Goal: Task Accomplishment & Management: Manage account settings

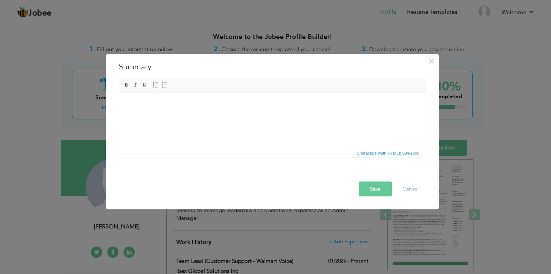
click at [329, 80] on span "Editor toolbars Basic Styles Bold Italic Underline Paragraph Insert/Remove Numb…" at bounding box center [272, 85] width 307 height 14
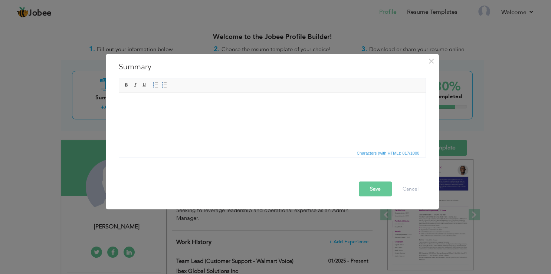
click at [382, 184] on button "Save" at bounding box center [375, 189] width 33 height 15
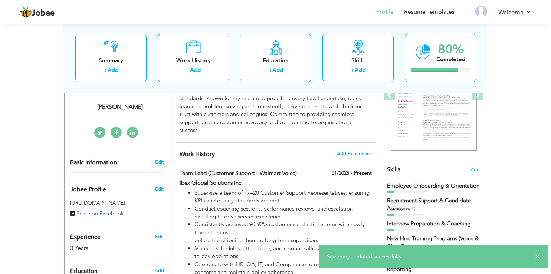
scroll to position [138, 0]
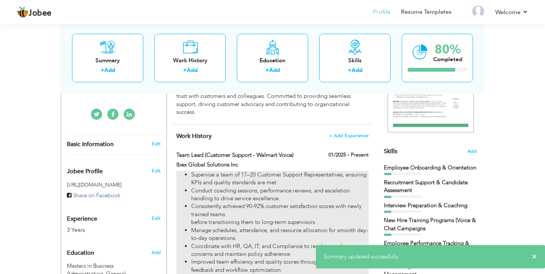
click at [219, 223] on li "Consistently achieved 90-92% customer satisfaction scores with newly trained te…" at bounding box center [279, 215] width 177 height 24
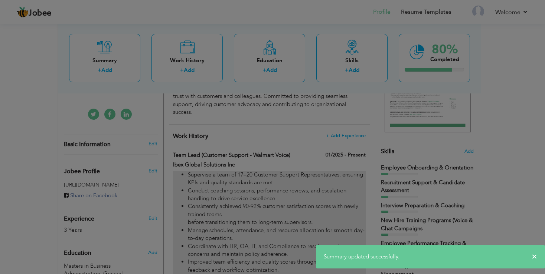
type input "Team Lead (Customer Support - Walmart Voice)"
type input "Ibex Global Solutions Inc"
type input "01/2025"
checkbox input "true"
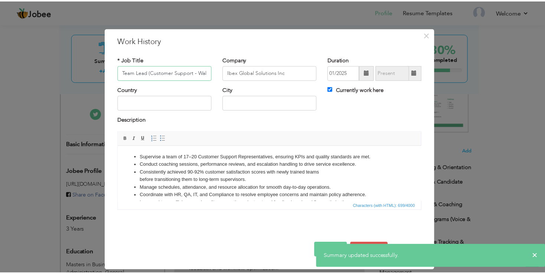
scroll to position [0, 24]
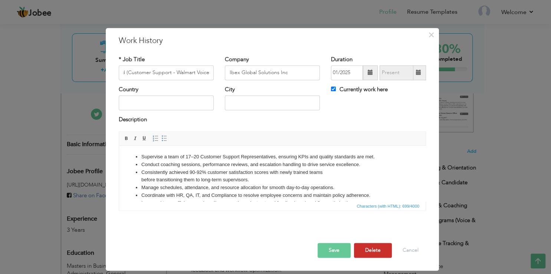
click at [376, 248] on button "Delete" at bounding box center [373, 250] width 38 height 15
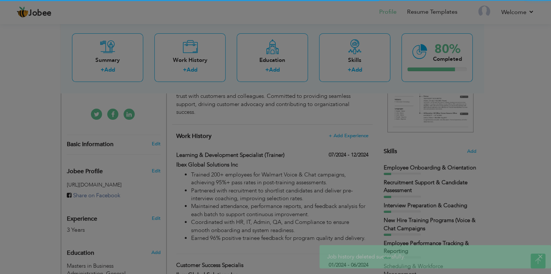
click at [376, 248] on div "× Job history deleted successfully." at bounding box center [436, 256] width 232 height 23
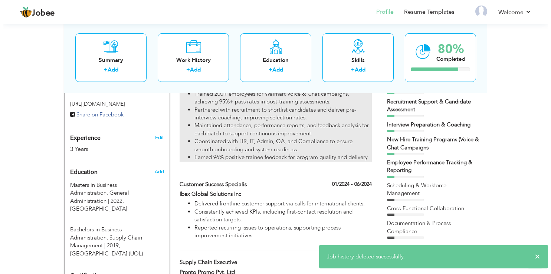
scroll to position [219, 0]
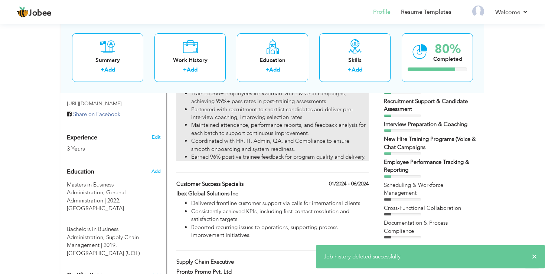
click at [271, 105] on li "Trained 200+ employees for Walmart Voice & Chat campaigns, achieving 95%+ pass …" at bounding box center [279, 98] width 177 height 16
type input "Learning & Development Specialist (Trainer)"
type input "07/2024"
type input "12/2024"
checkbox input "false"
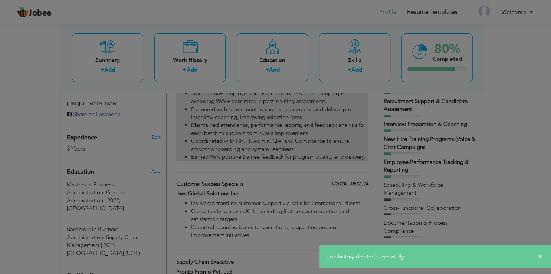
click at [271, 105] on body "Jobee Profile Resume Templates Resume Templates Cover Letters About My Resume W…" at bounding box center [275, 179] width 551 height 797
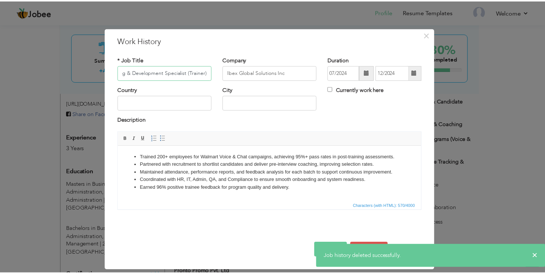
scroll to position [0, 15]
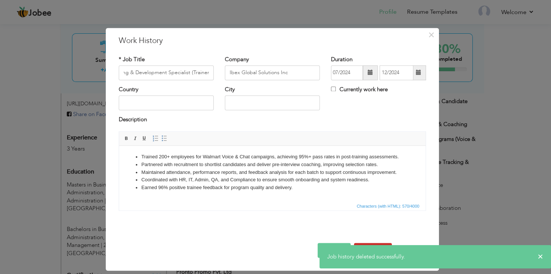
click at [372, 244] on button "Delete" at bounding box center [373, 250] width 38 height 15
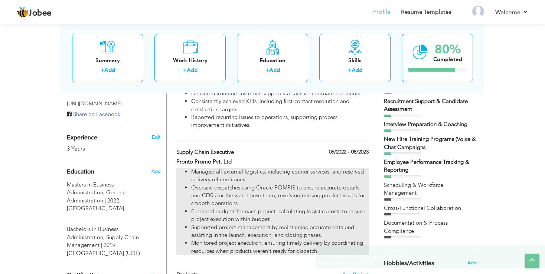
click at [244, 208] on li "Prepared budgets for each project, calculating logistics costs to ensure projec…" at bounding box center [279, 216] width 177 height 16
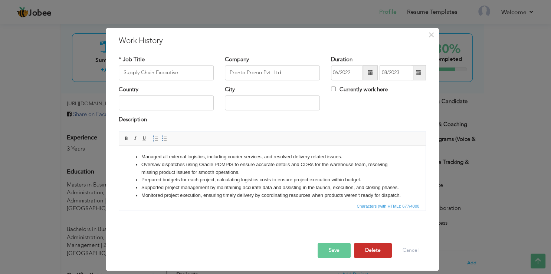
click at [372, 246] on button "Delete" at bounding box center [373, 250] width 38 height 15
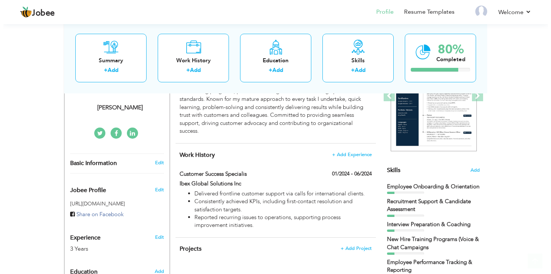
scroll to position [122, 0]
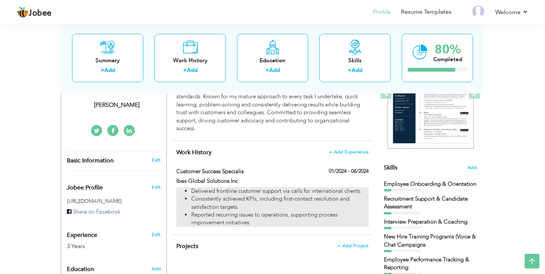
click at [215, 206] on li "Consistently achieved KPIs, including first-contact resolution and satisfaction…" at bounding box center [279, 203] width 177 height 16
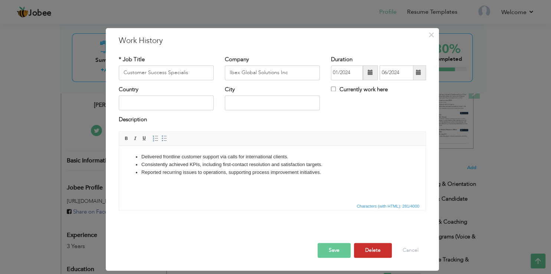
click at [386, 249] on button "Delete" at bounding box center [373, 250] width 38 height 15
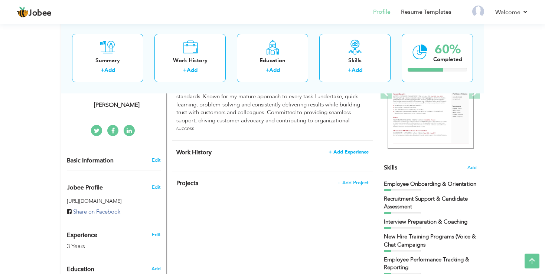
click at [353, 153] on span "+ Add Experience" at bounding box center [349, 152] width 40 height 5
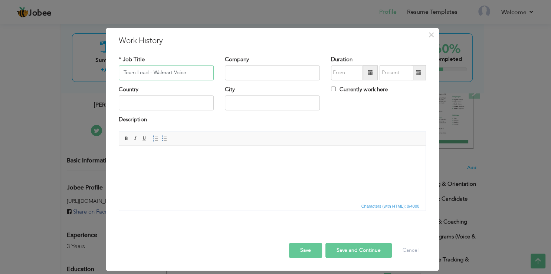
type input "Team Lead - Walmart Voice"
type input "Ibex Global Solutions Inc"
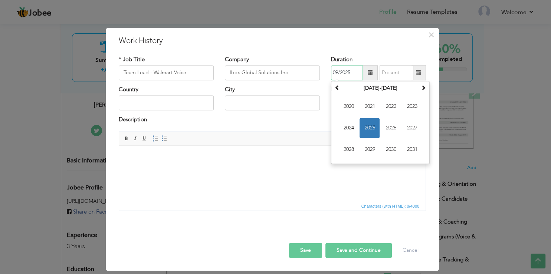
click at [371, 127] on span "2025" at bounding box center [370, 128] width 20 height 20
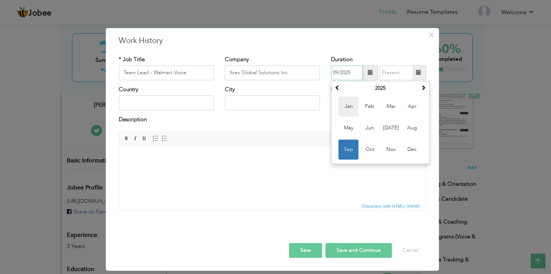
click at [353, 109] on span "Jan" at bounding box center [349, 107] width 20 height 20
type input "01/2025"
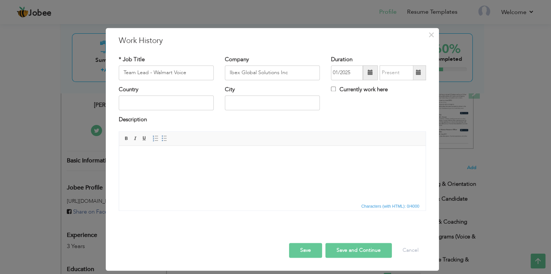
click at [353, 109] on div "Country City Currently work here" at bounding box center [272, 101] width 319 height 30
click at [336, 88] on input "Currently work here" at bounding box center [333, 89] width 5 height 5
checkbox input "true"
click at [192, 163] on html at bounding box center [272, 174] width 307 height 56
click at [165, 141] on span at bounding box center [164, 139] width 6 height 6
